Goal: Information Seeking & Learning: Learn about a topic

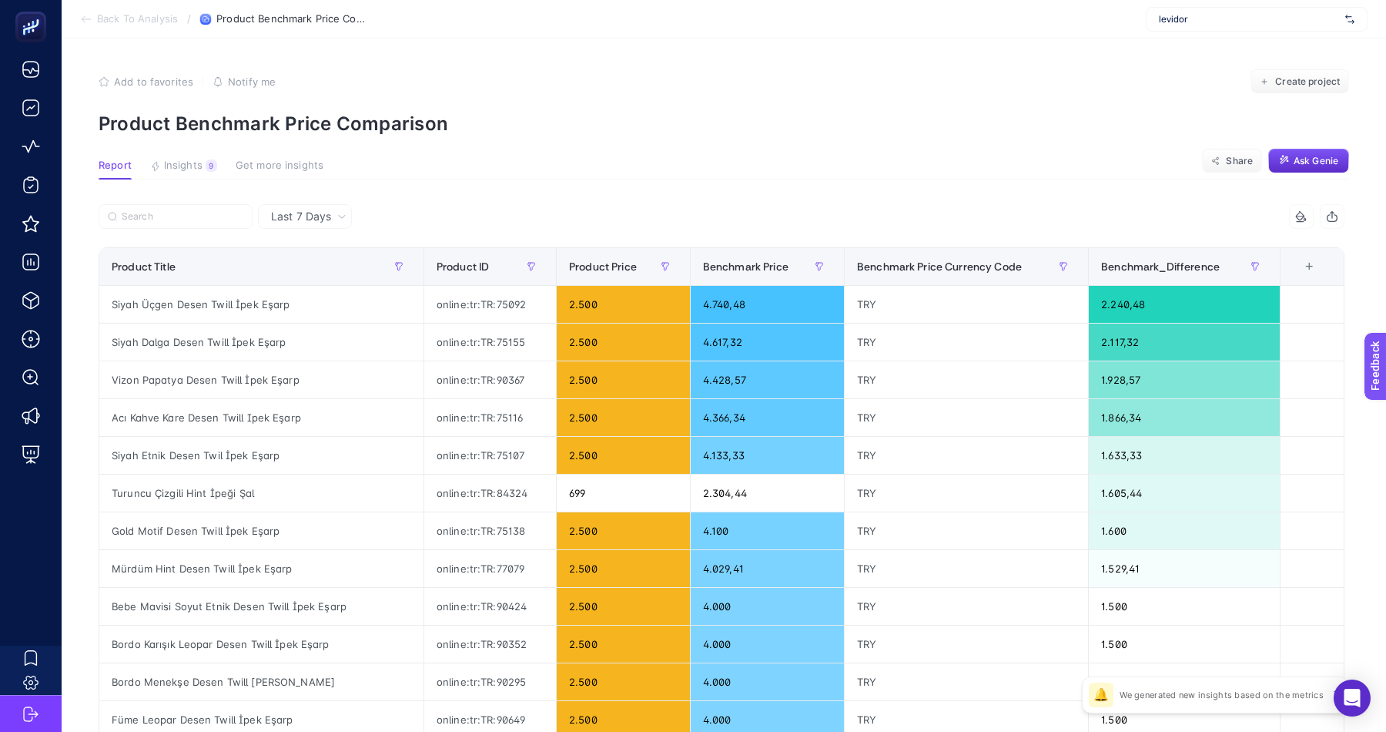
click at [1244, 14] on span "levidor" at bounding box center [1249, 19] width 180 height 12
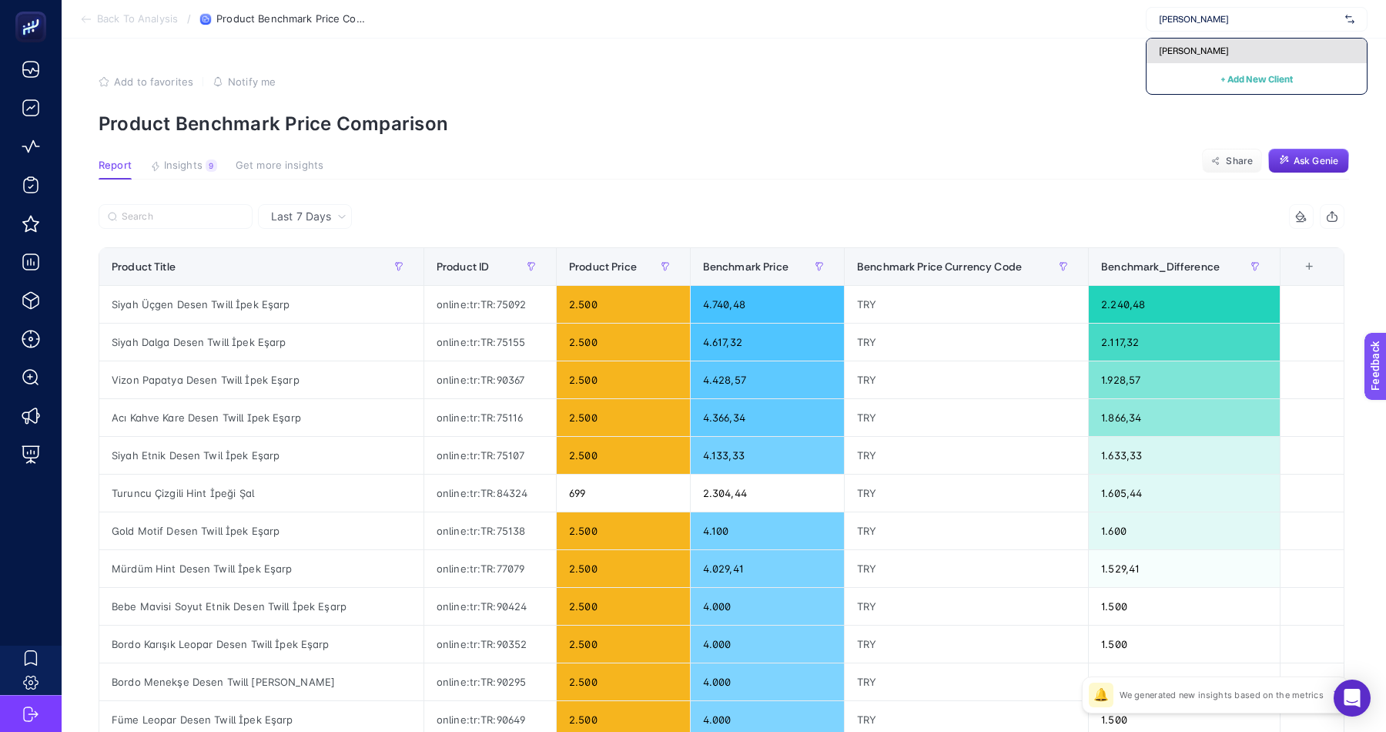
type input "[PERSON_NAME]"
click at [1183, 59] on div "[PERSON_NAME]" at bounding box center [1257, 51] width 220 height 25
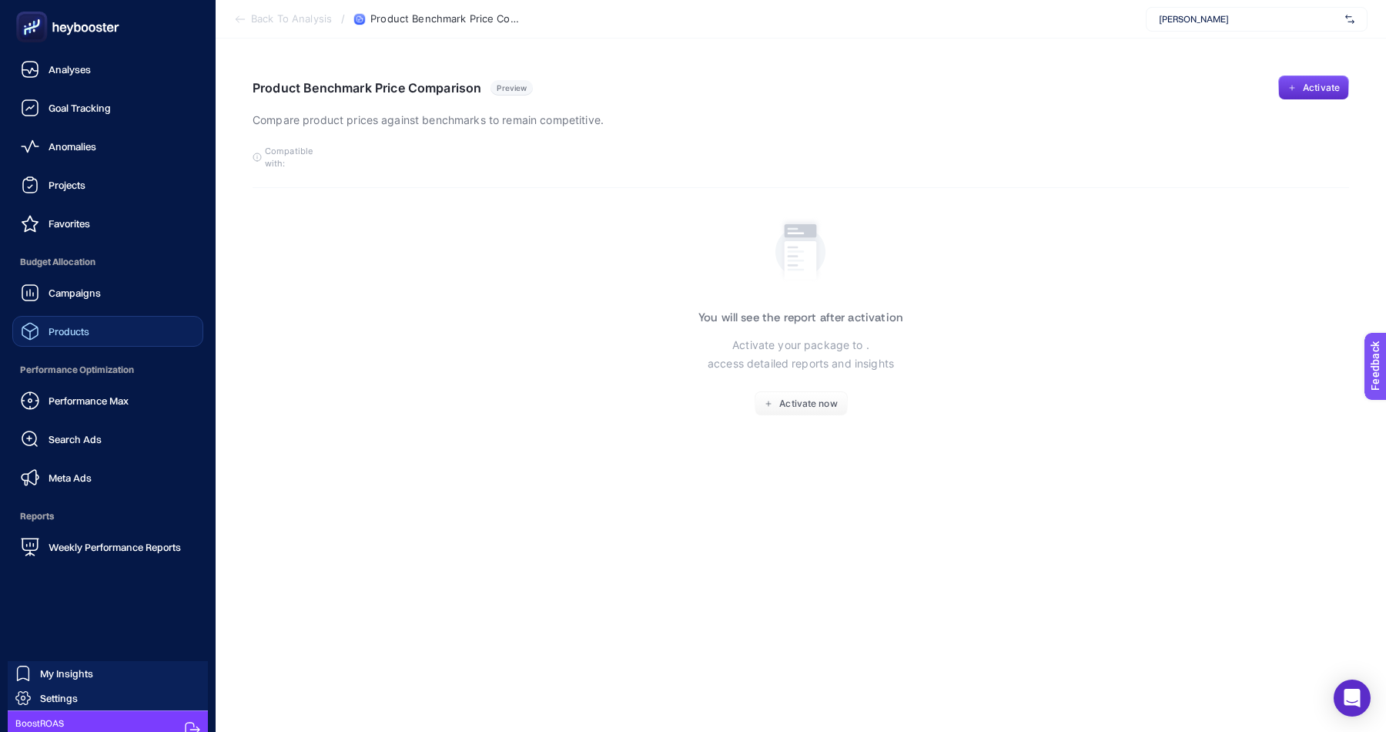
click at [80, 327] on span "Products" at bounding box center [69, 331] width 41 height 12
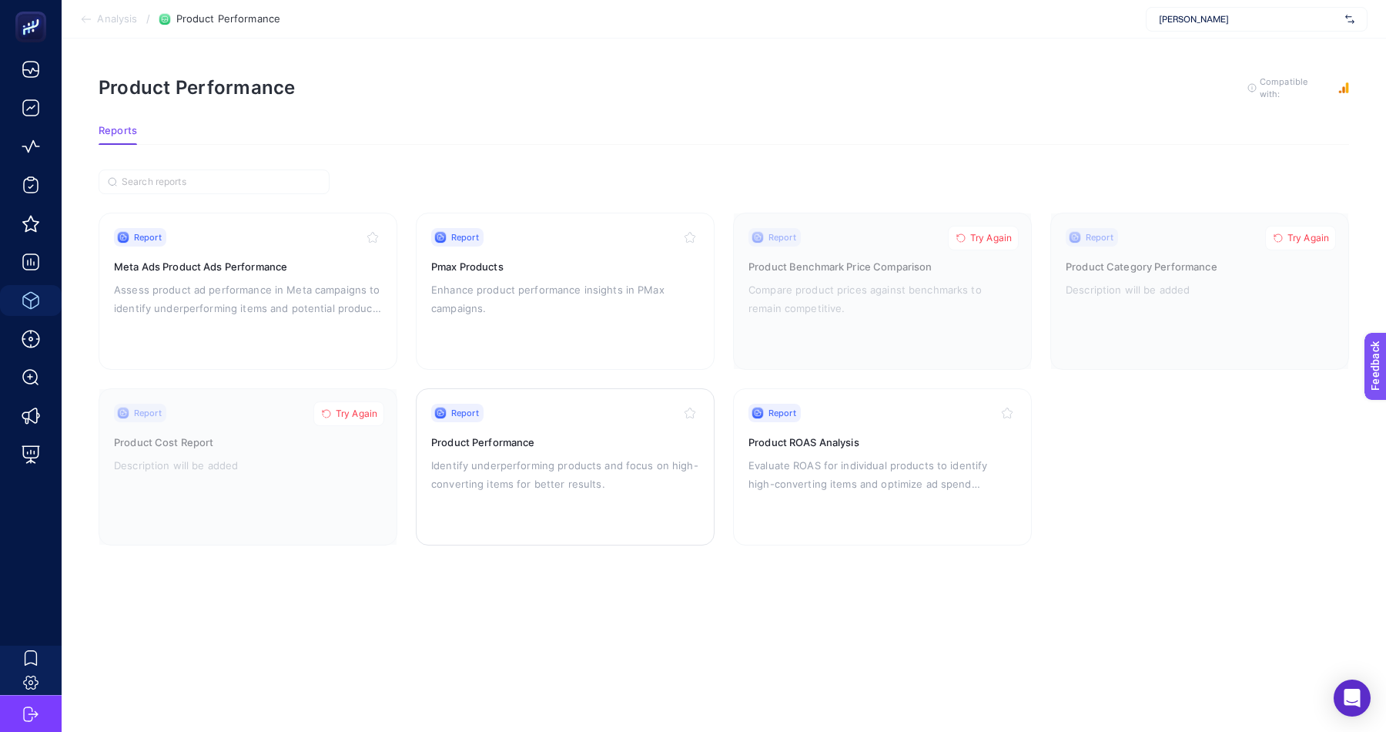
click at [554, 423] on div "Report Product Performance Identify underperforming products and focus on high-…" at bounding box center [565, 467] width 268 height 126
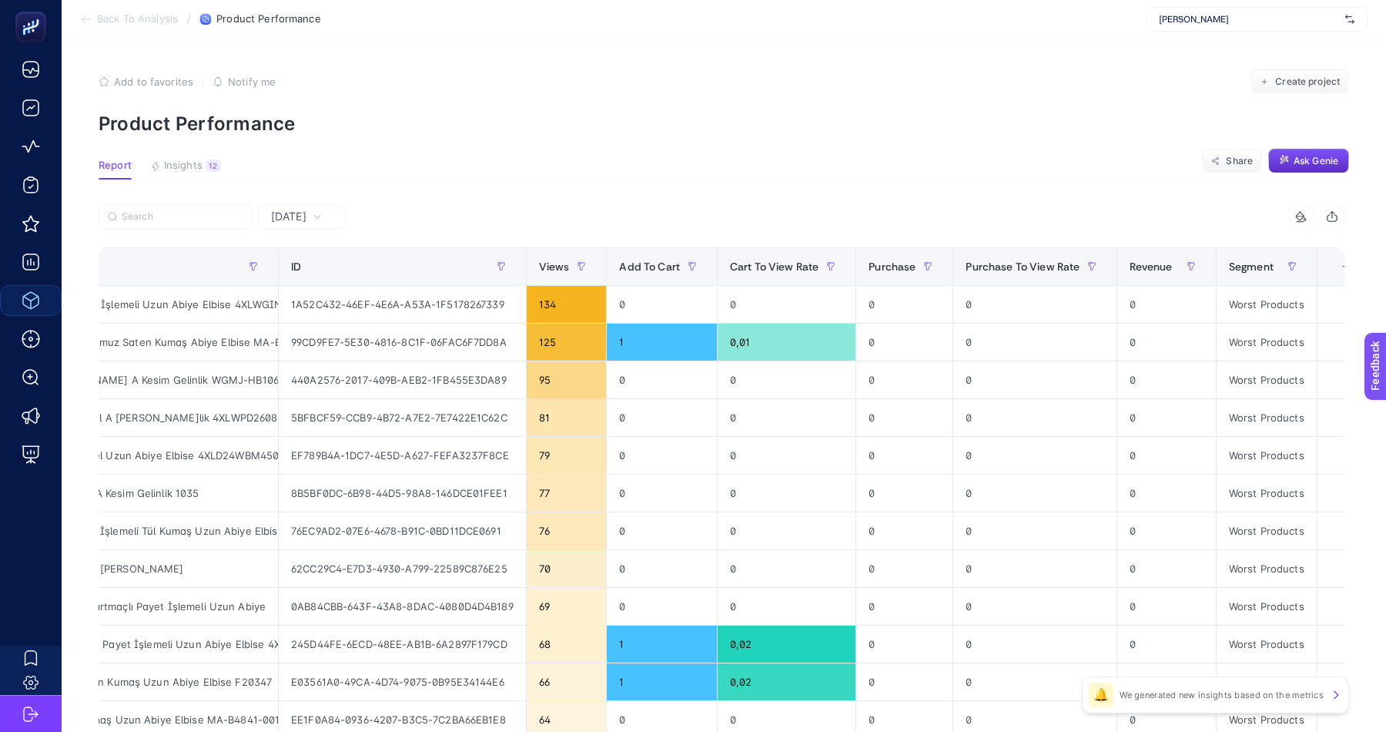
scroll to position [0, 158]
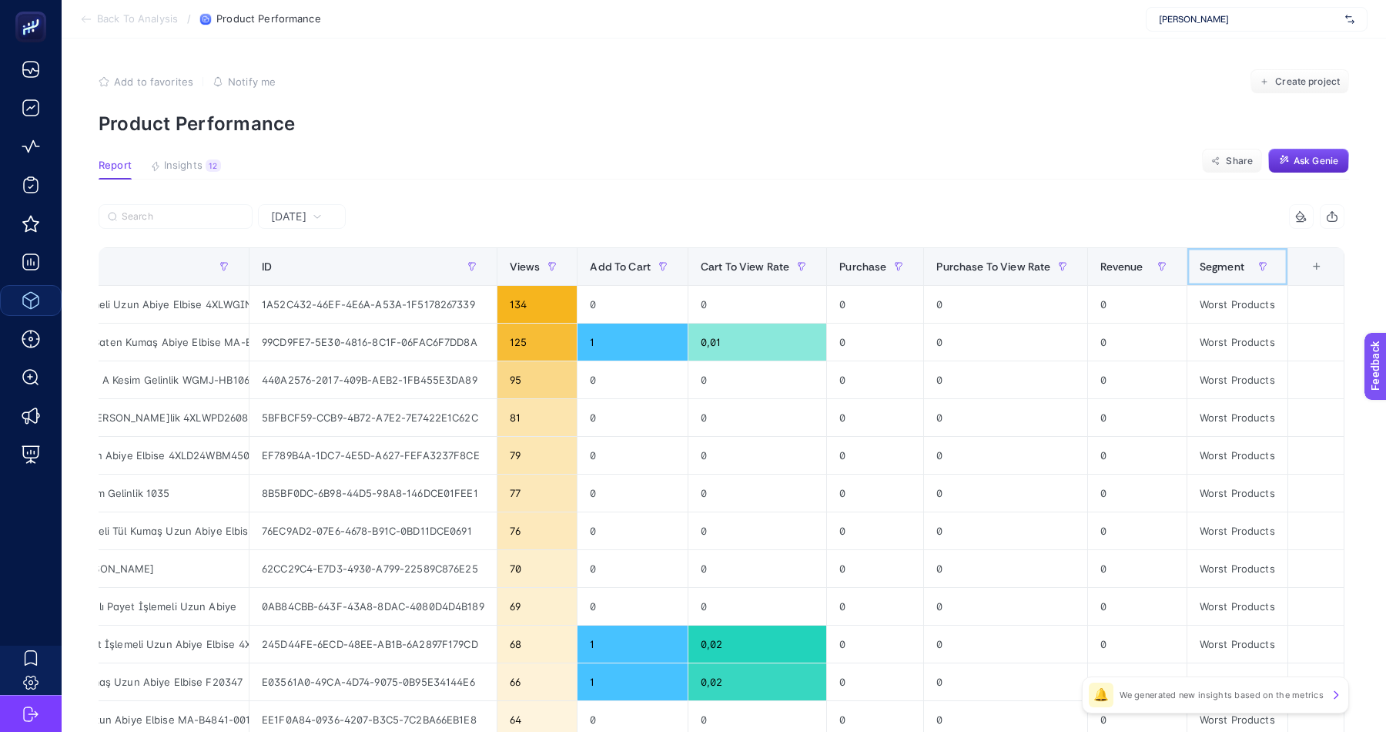
click at [1234, 260] on span "Segment" at bounding box center [1222, 266] width 45 height 12
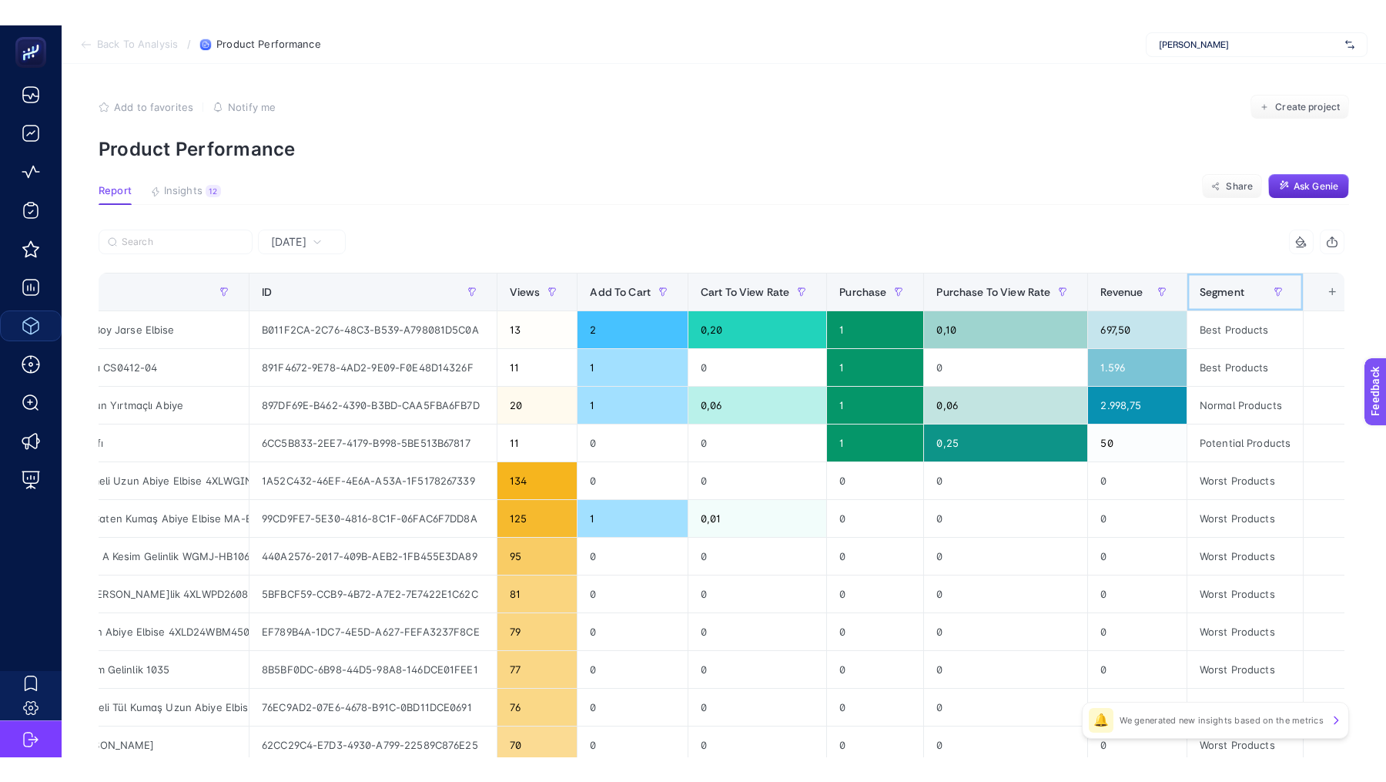
scroll to position [0, 0]
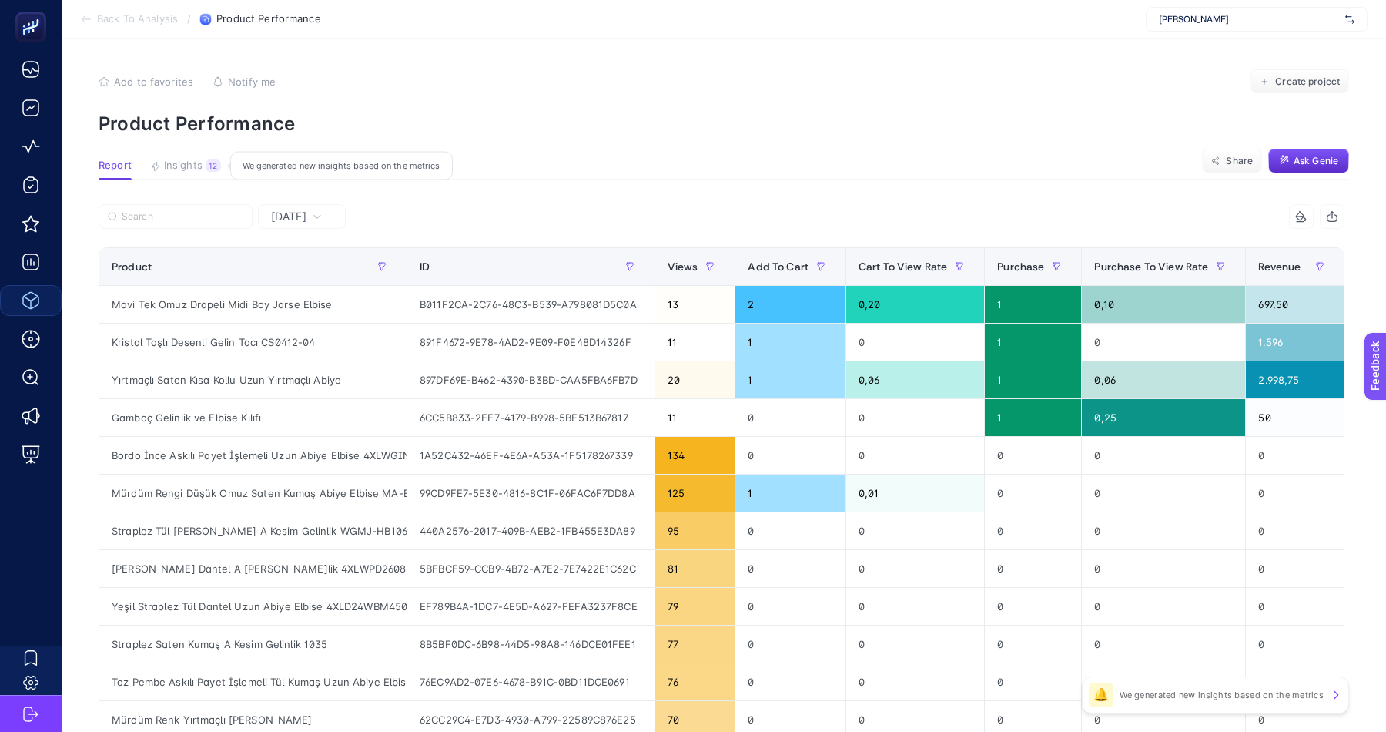
click at [196, 169] on span "Insights" at bounding box center [183, 165] width 39 height 12
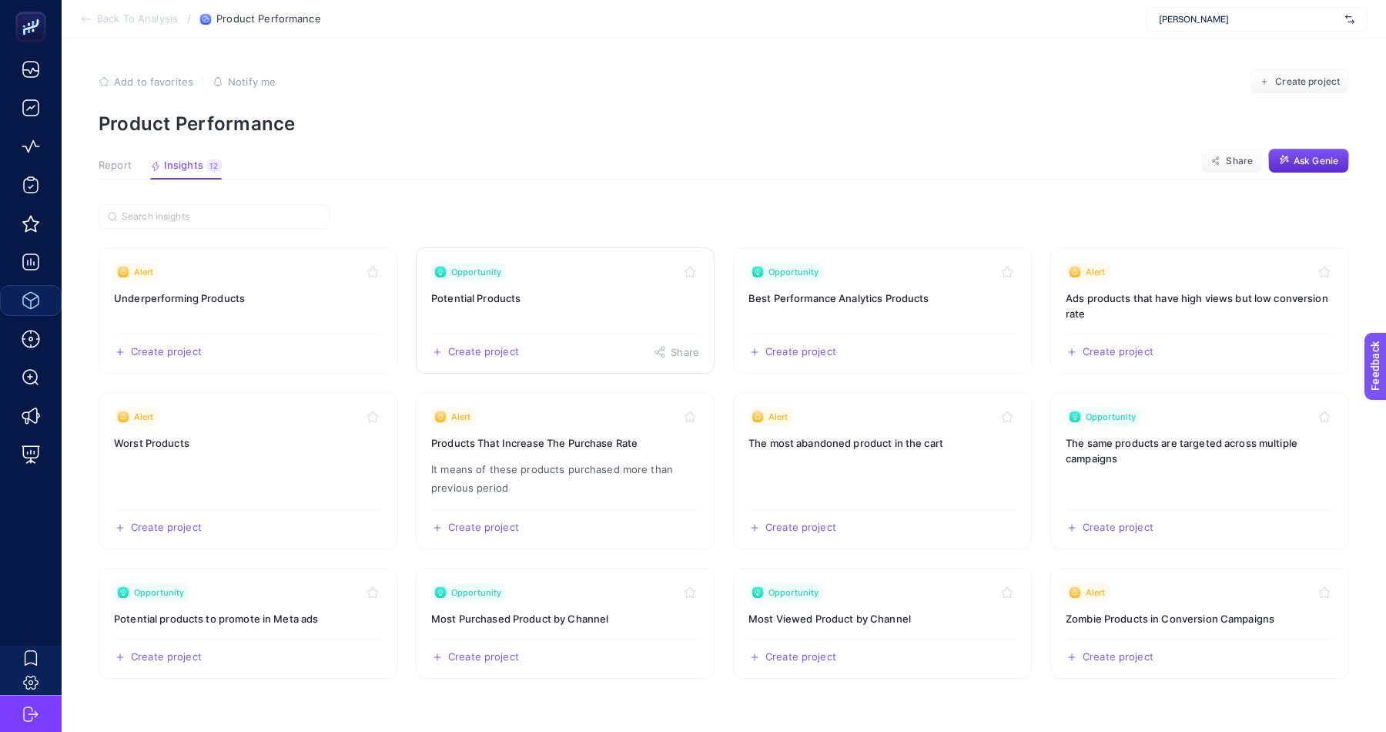
click at [618, 301] on h3 "Potential Products" at bounding box center [565, 297] width 268 height 15
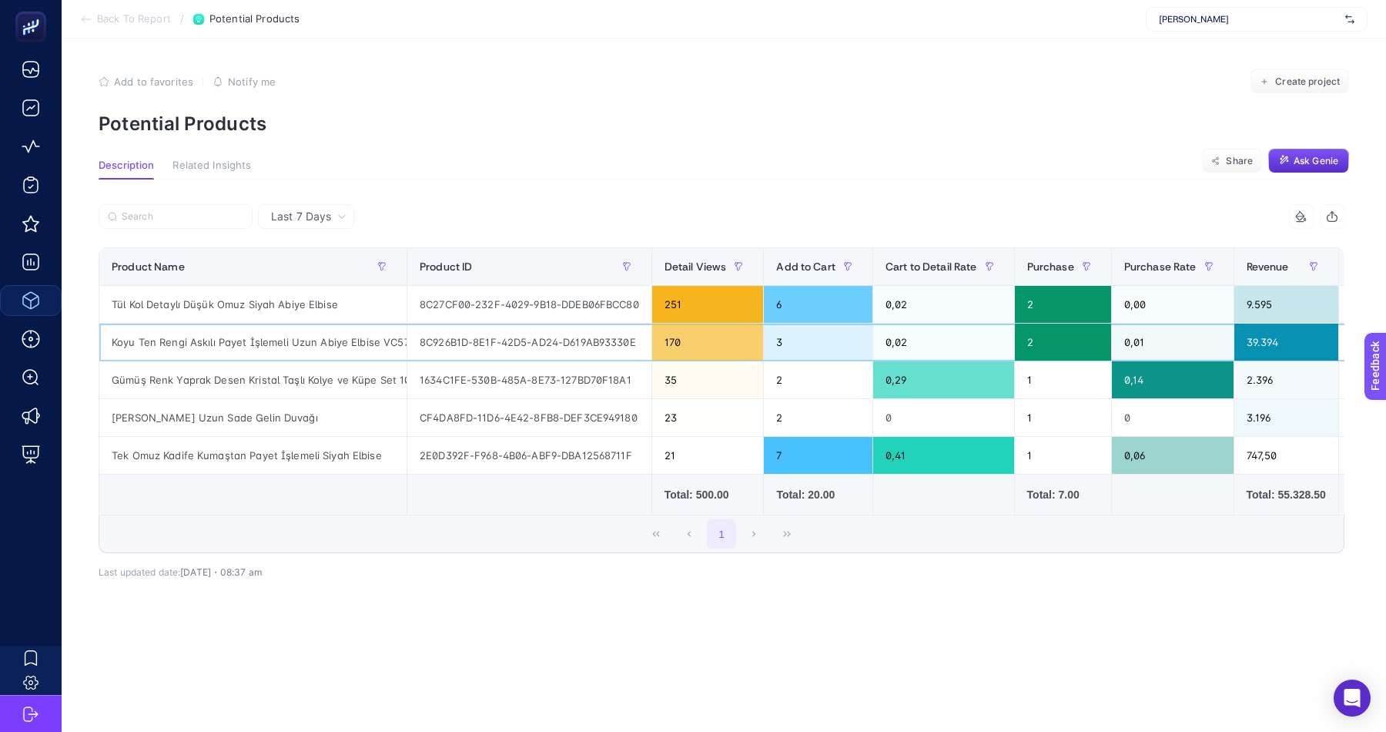
click at [297, 346] on div "Koyu Ten Rengi Askılı Payet İşlemeli Uzun Abiye Elbise VC5735" at bounding box center [252, 341] width 307 height 37
drag, startPoint x: 404, startPoint y: 255, endPoint x: 598, endPoint y: 264, distance: 194.3
click at [598, 264] on div "6 items selected Product Name Product ID Detail Views Add to Cart Cart to Detai…" at bounding box center [722, 378] width 1246 height 349
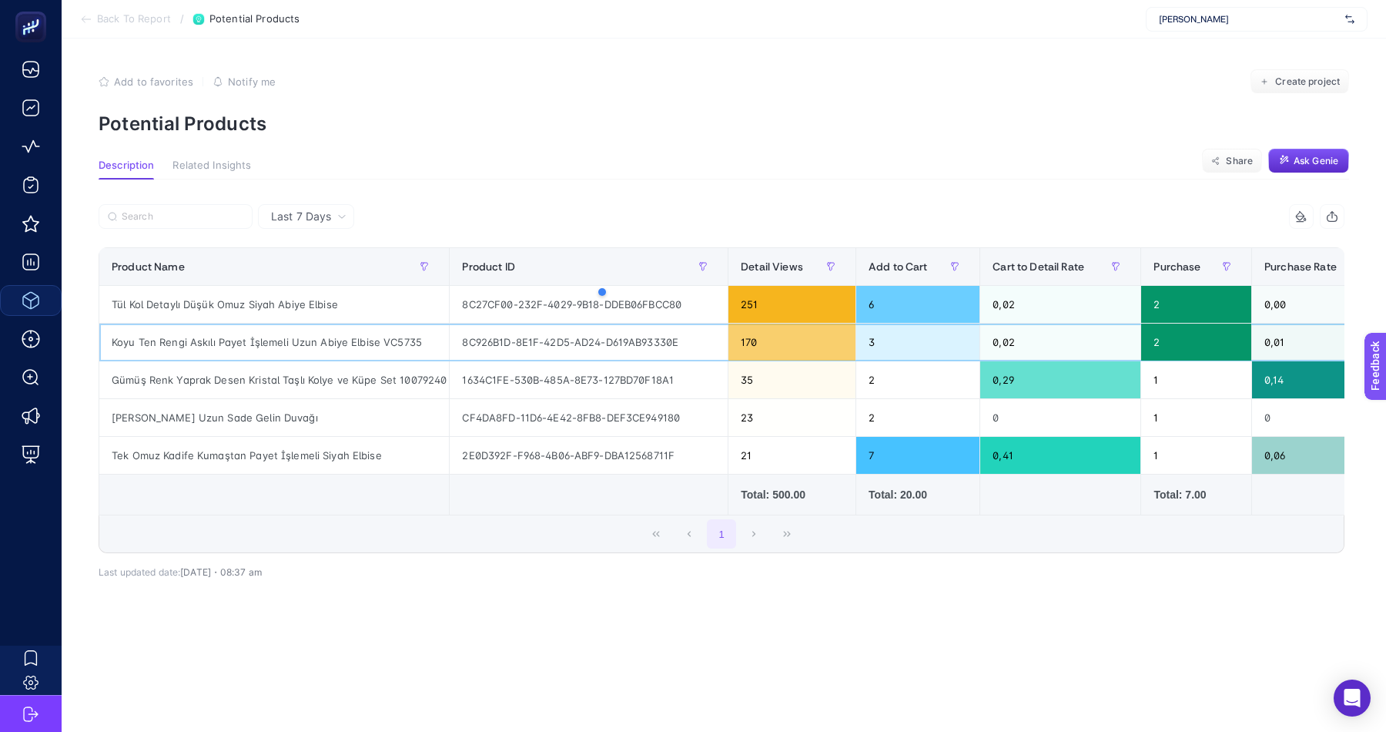
click at [333, 340] on div "Koyu Ten Rengi Askılı Payet İşlemeli Uzun Abiye Elbise VC5735" at bounding box center [274, 341] width 350 height 37
copy tr "Koyu Ten Rengi Askılı Payet İşlemeli Uzun Abiye Elbise VC5735"
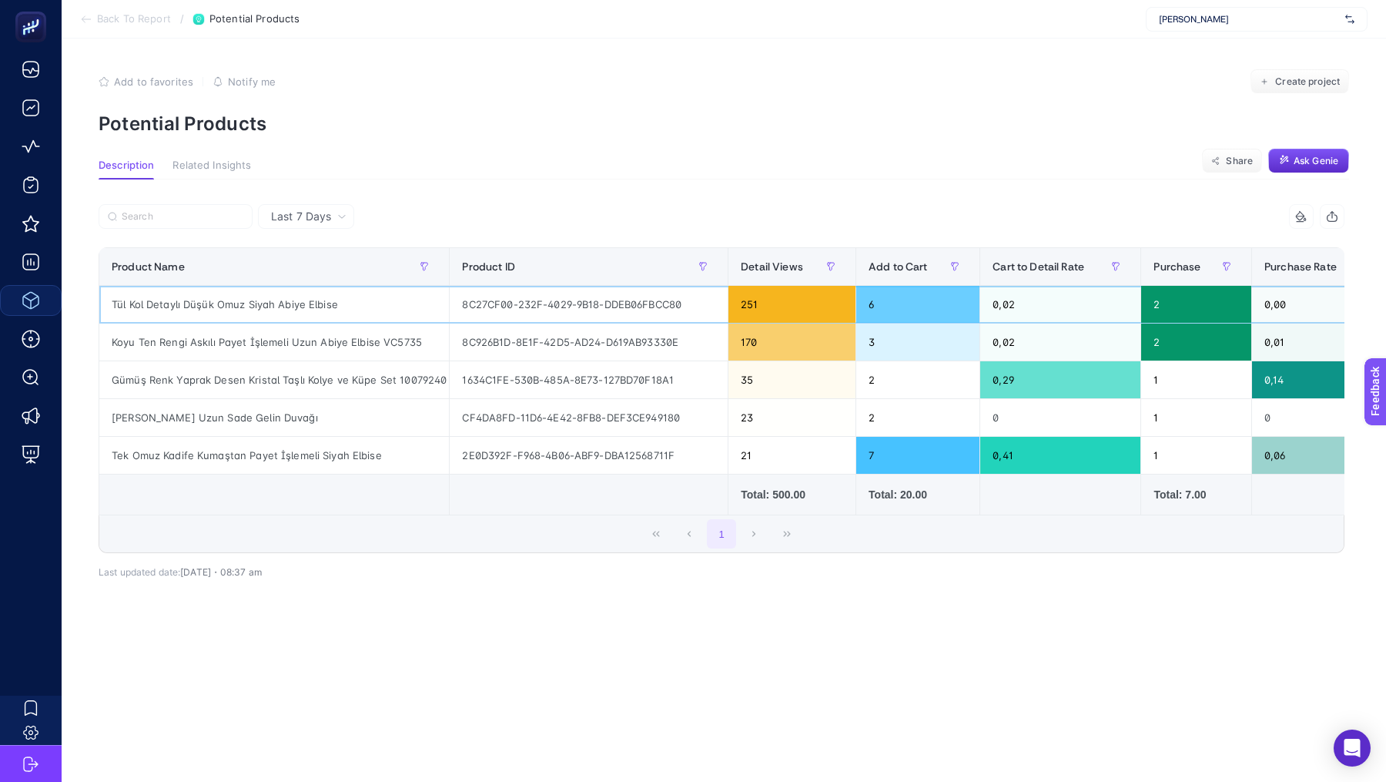
click at [301, 307] on div "Tül Kol Detaylı Düşük Omuz Siyah Abiye Elbise" at bounding box center [274, 304] width 350 height 37
copy tr "Tül Kol Detaylı Düşük Omuz Siyah Abiye Elbise"
